Goal: Navigation & Orientation: Find specific page/section

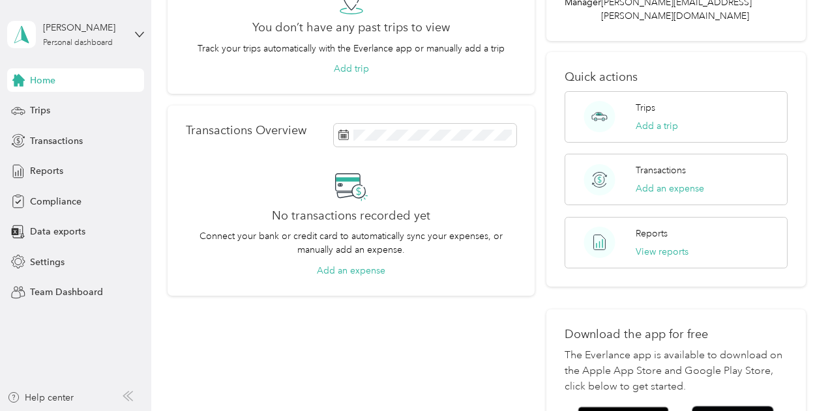
scroll to position [286, 0]
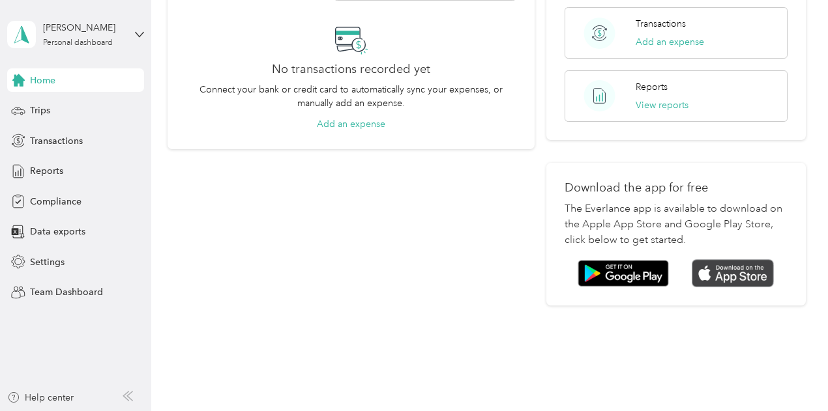
click at [734, 259] on img at bounding box center [732, 273] width 82 height 28
